Goal: Task Accomplishment & Management: Use online tool/utility

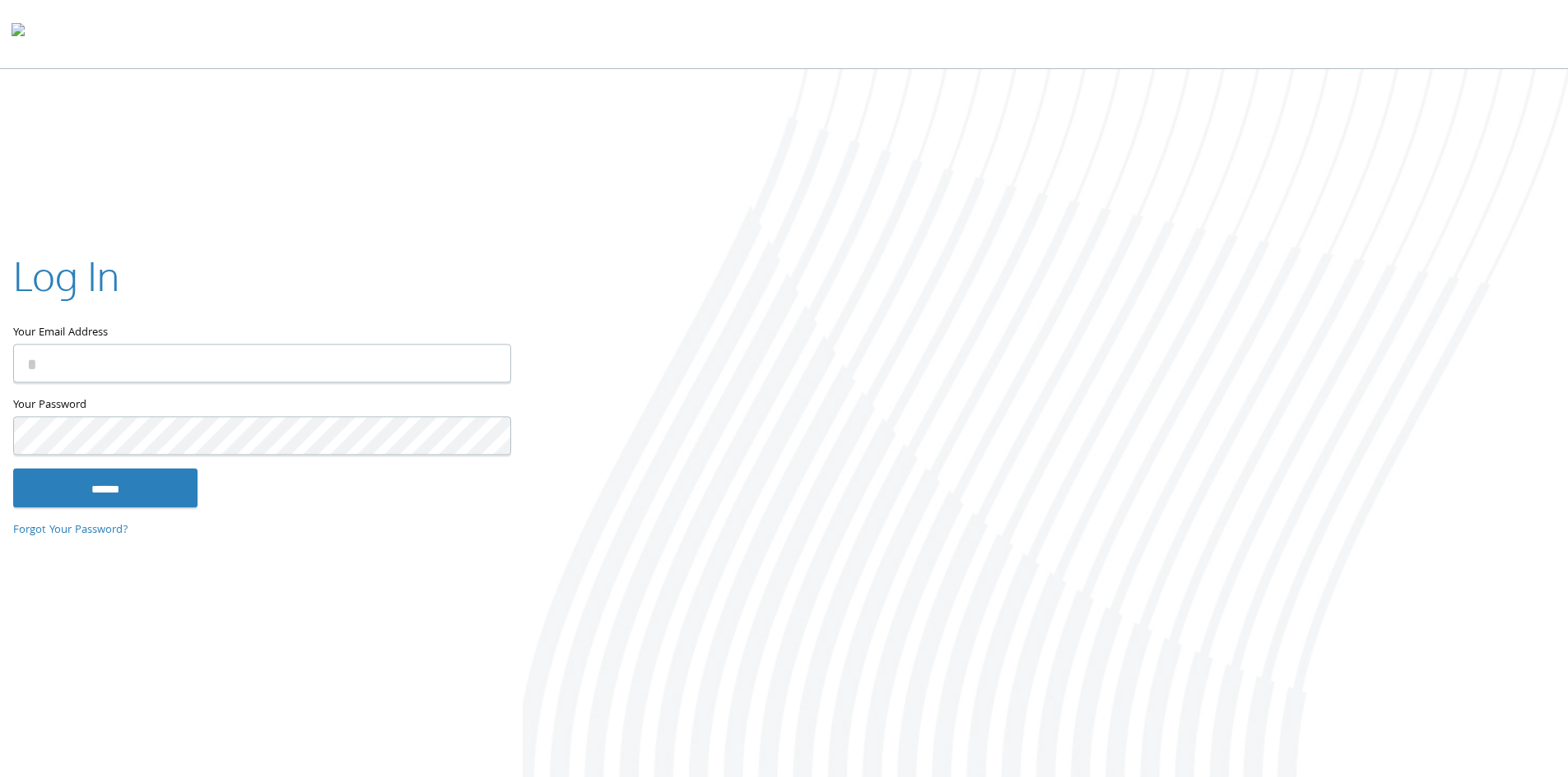
click at [183, 361] on input "Your Email Address" at bounding box center [261, 363] width 498 height 39
type input "**********"
click at [13, 468] on input "******" at bounding box center [105, 487] width 184 height 39
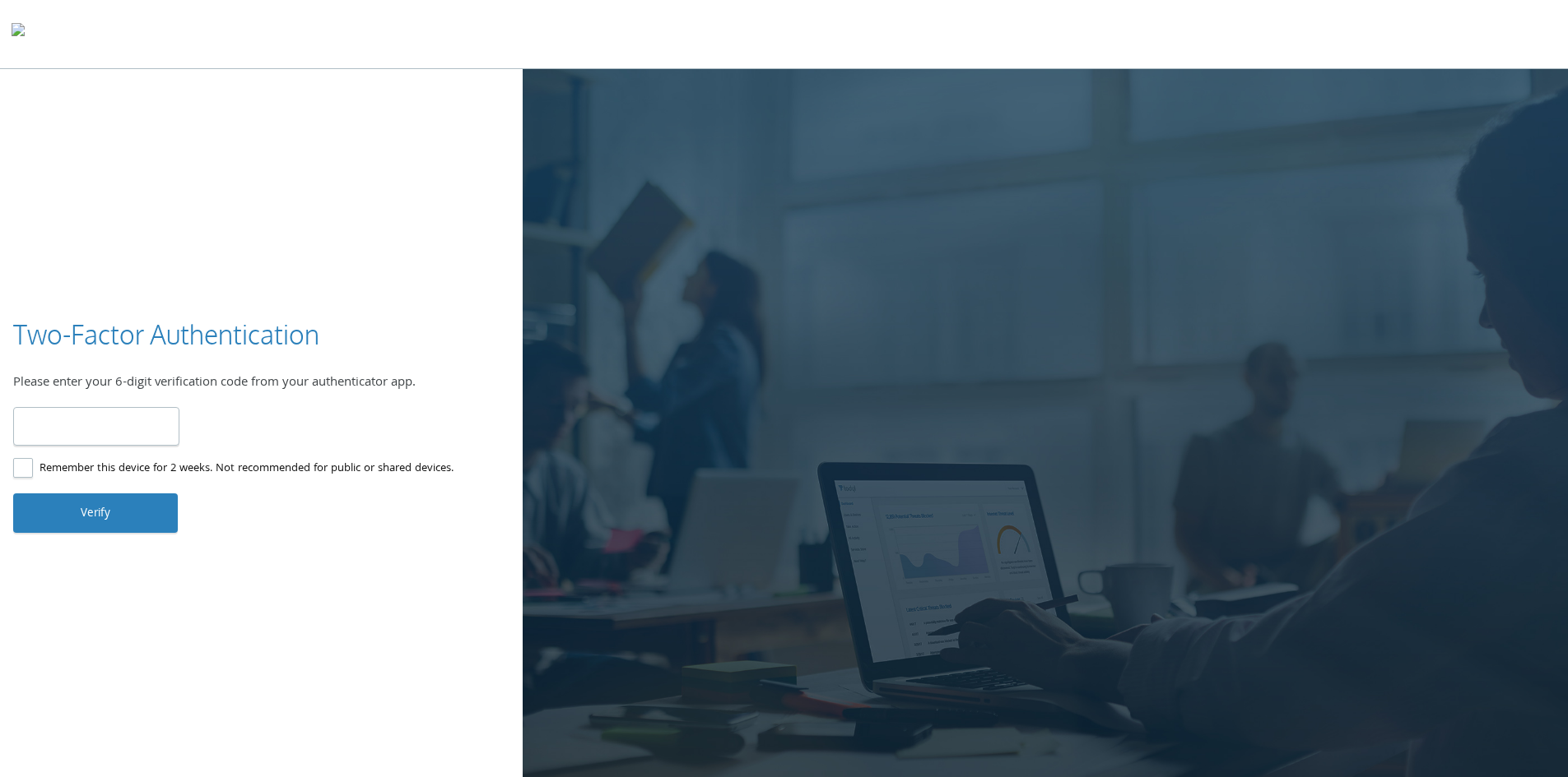
type input "******"
